Goal: Register for event/course

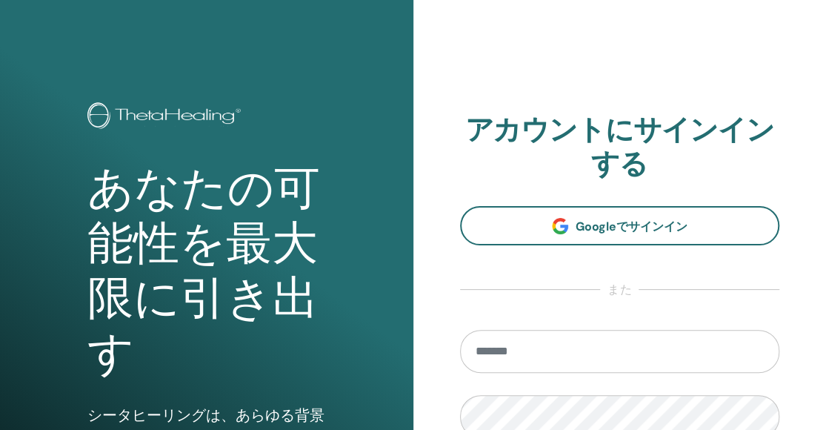
click at [535, 355] on input "email" at bounding box center [620, 351] width 320 height 43
paste input "**********"
type input "**********"
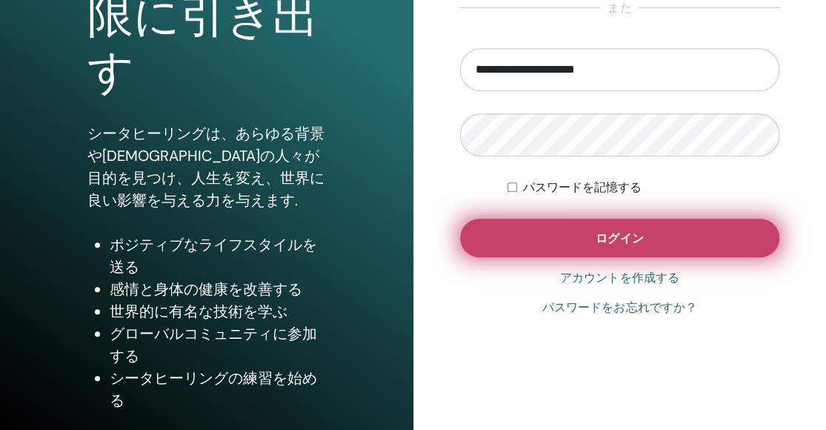
click at [569, 238] on button "ログイン" at bounding box center [620, 238] width 320 height 39
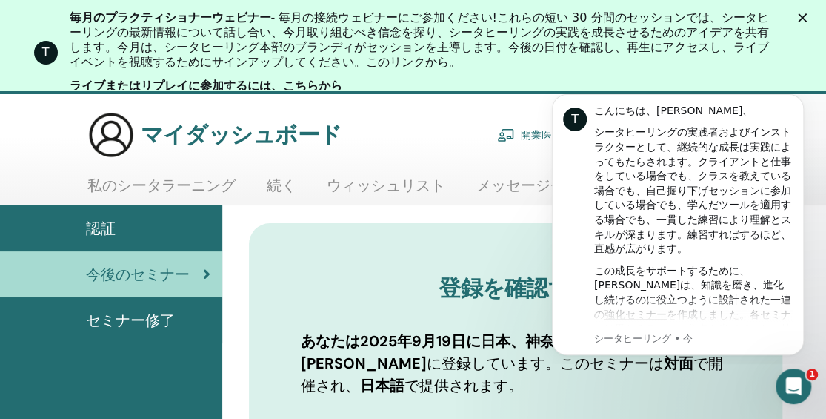
scroll to position [74, 0]
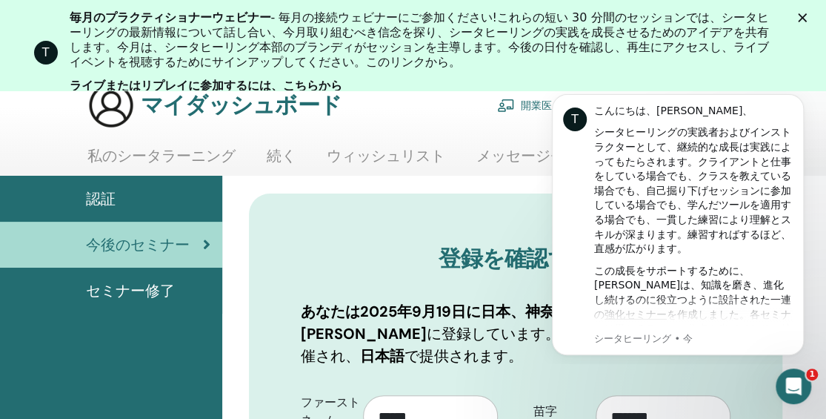
click at [381, 252] on h3 "登録を確認する" at bounding box center [516, 258] width 430 height 27
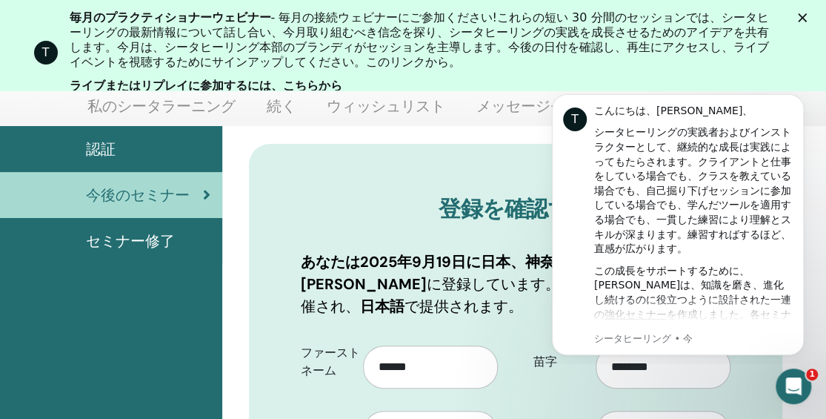
scroll to position [169, 0]
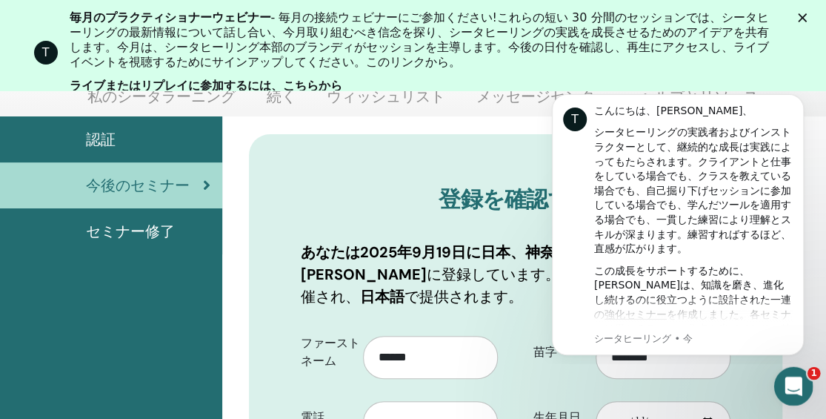
click at [776, 371] on div "Intercom Messengerを開く" at bounding box center [792, 384] width 36 height 36
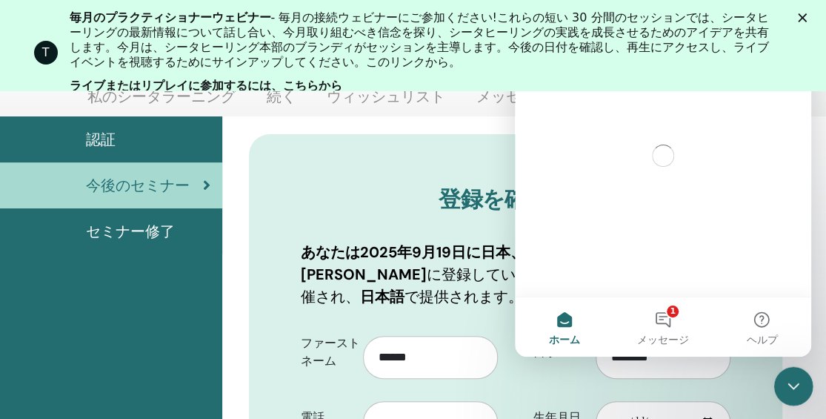
scroll to position [0, 0]
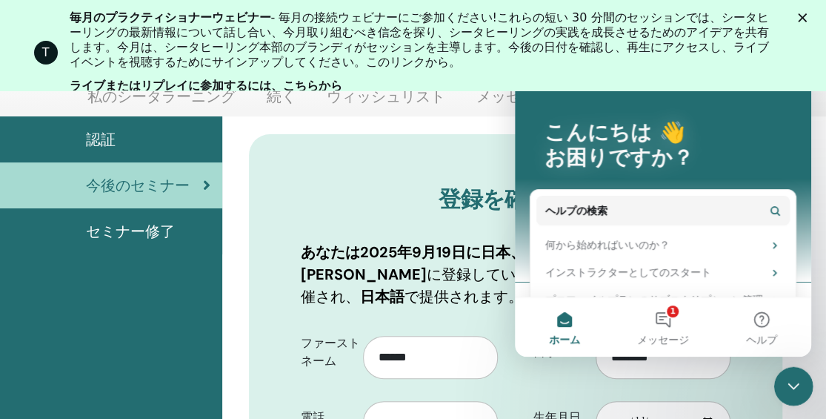
click at [792, 382] on icon "Intercom Messengerを閉じる" at bounding box center [792, 384] width 18 height 18
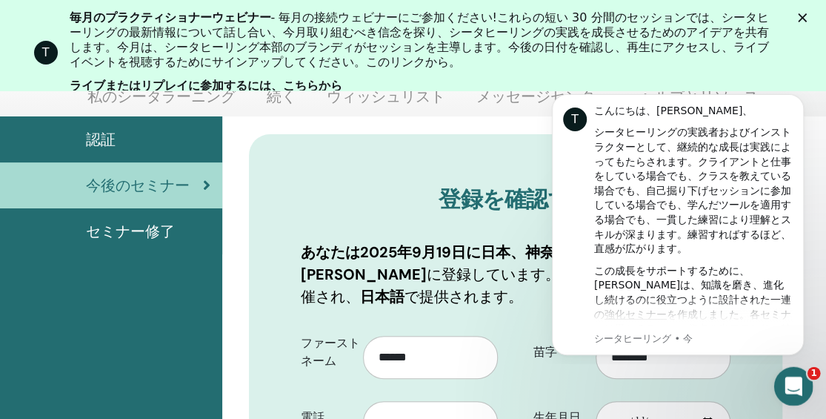
click at [781, 377] on div "Intercom Messengerを開く" at bounding box center [791, 384] width 49 height 49
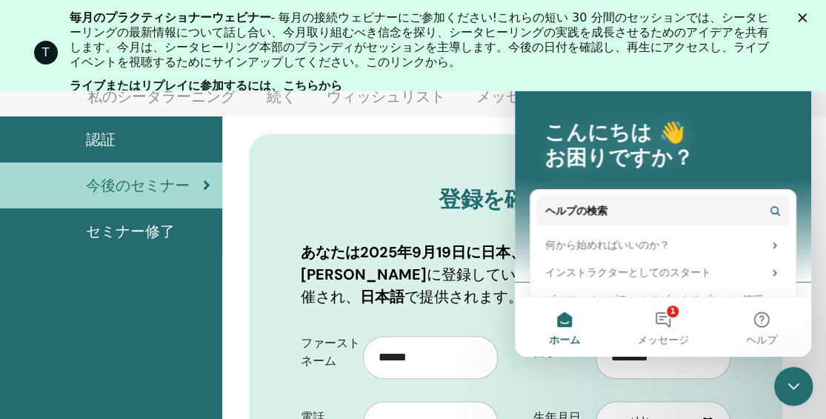
click at [788, 380] on icon "Intercom Messengerを閉じる" at bounding box center [792, 384] width 18 height 18
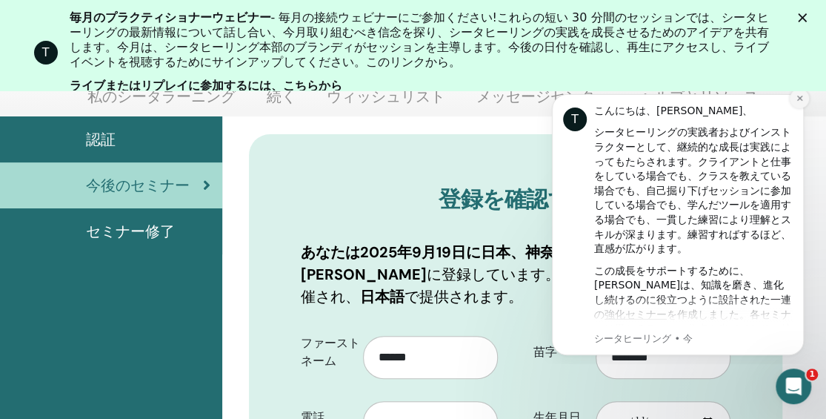
click at [802, 98] on icon "通知を閉じる" at bounding box center [800, 98] width 8 height 8
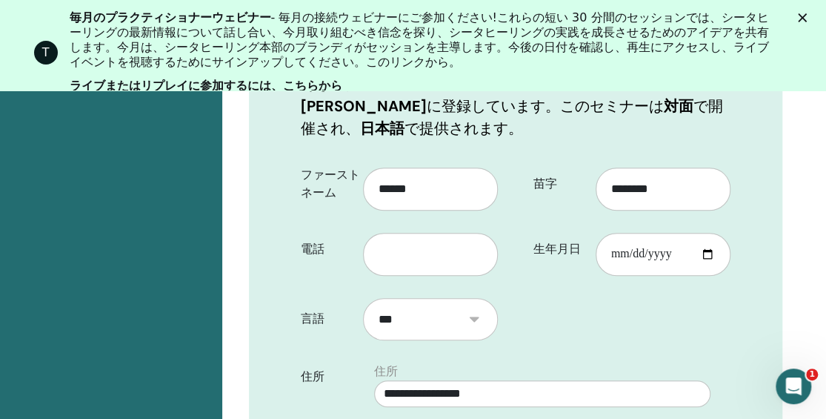
scroll to position [377, 0]
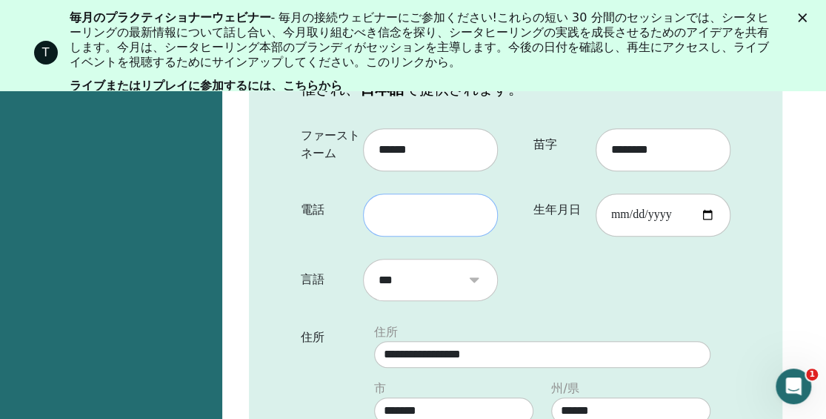
click at [418, 219] on input "text" at bounding box center [430, 214] width 135 height 43
type input "**********"
click at [718, 217] on input "生年月日" at bounding box center [663, 214] width 135 height 43
click at [706, 213] on input "生年月日" at bounding box center [663, 214] width 135 height 43
click at [684, 217] on input "生年月日" at bounding box center [663, 214] width 135 height 43
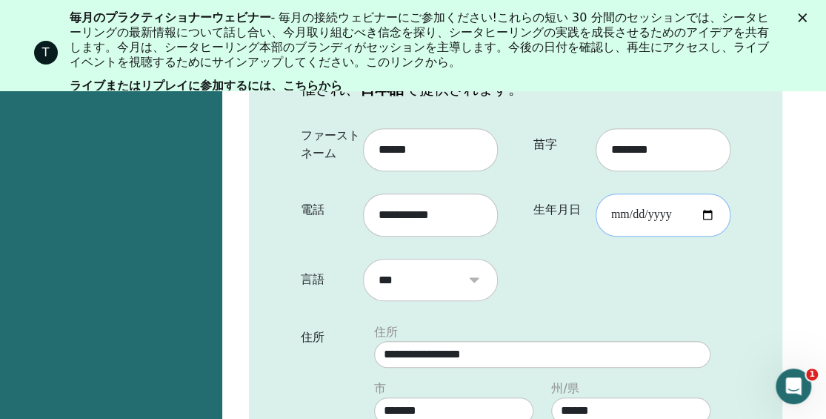
type input "**********"
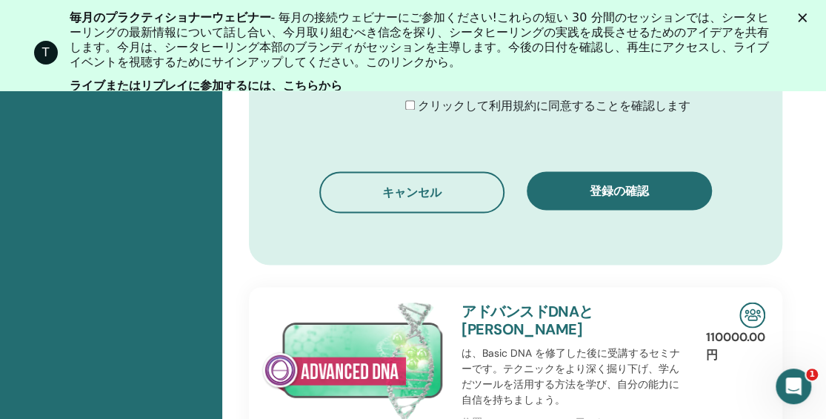
scroll to position [1019, 0]
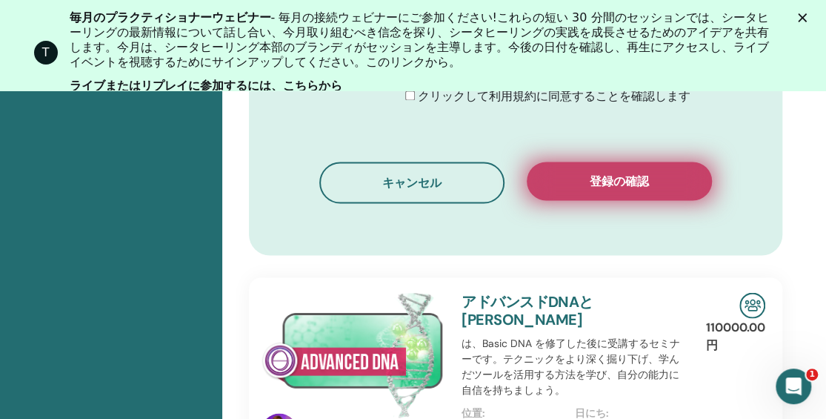
click at [617, 185] on span "登録の確認" at bounding box center [619, 181] width 59 height 16
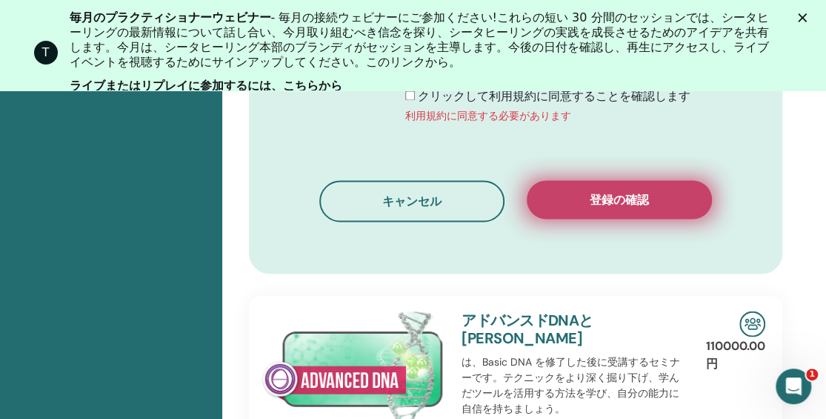
click at [599, 204] on span "登録の確認" at bounding box center [619, 200] width 59 height 16
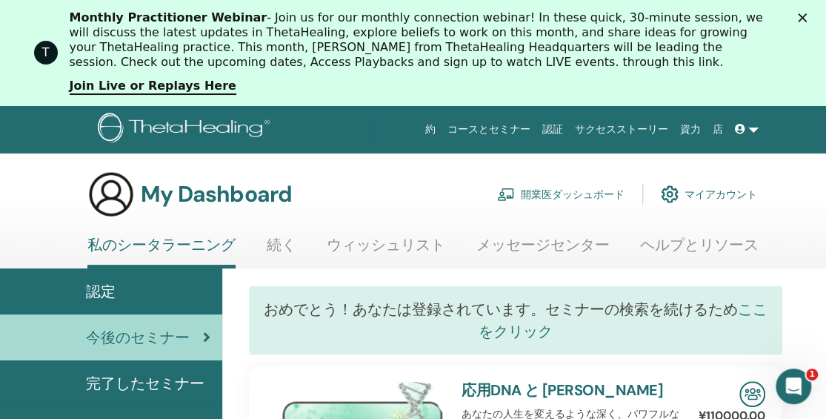
click at [525, 328] on link "ここをクリック" at bounding box center [623, 320] width 289 height 42
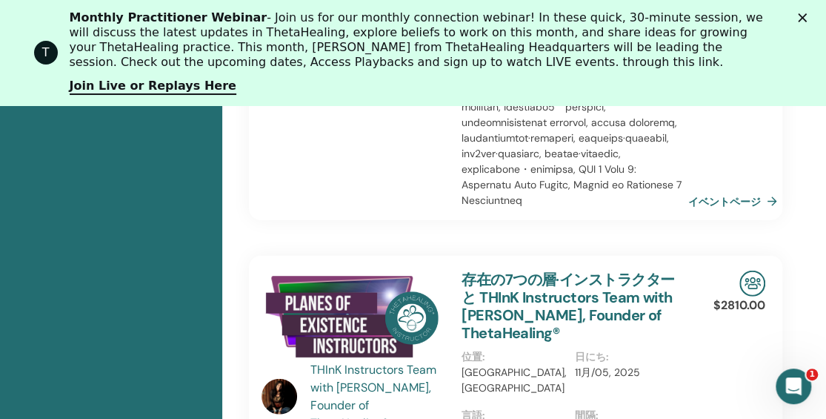
scroll to position [1645, 0]
